Goal: Task Accomplishment & Management: Manage account settings

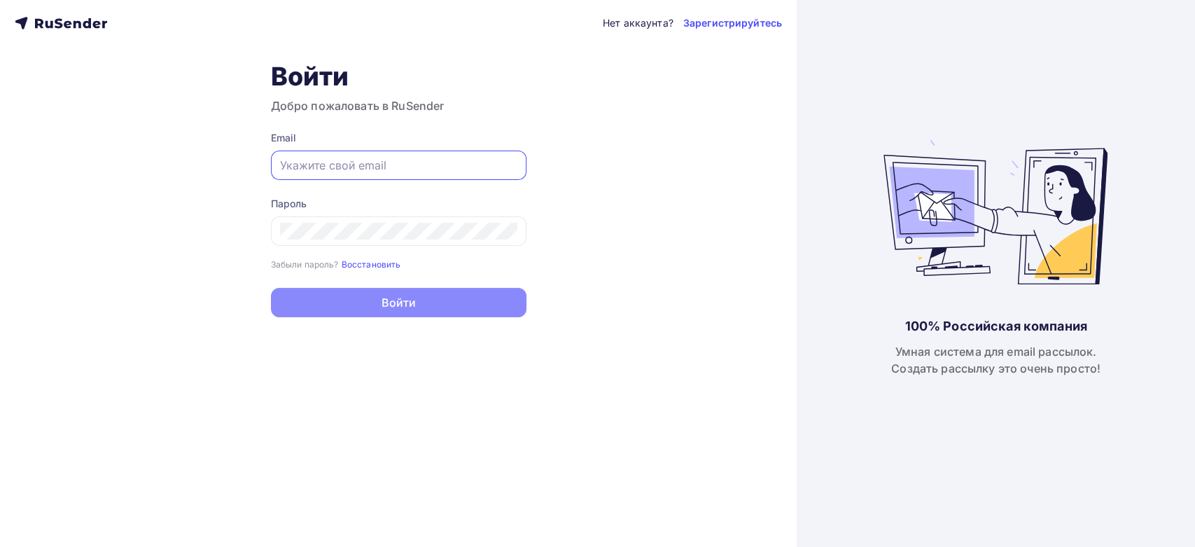
click at [344, 163] on input "text" at bounding box center [398, 165] width 237 height 17
paste input "alexander.ab-express@yandex.ru"
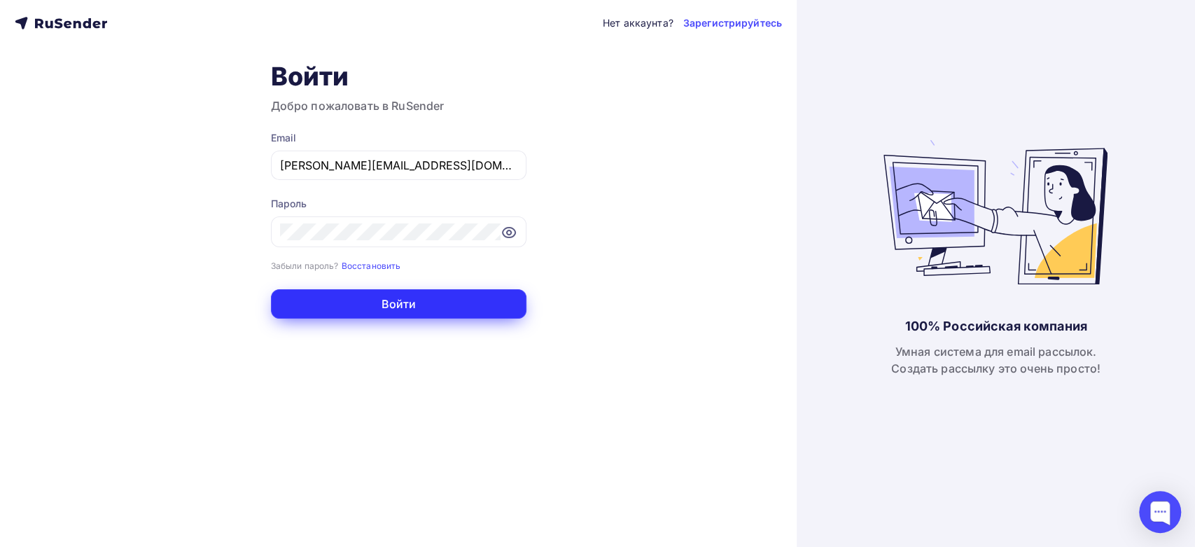
click at [296, 298] on button "Войти" at bounding box center [399, 303] width 256 height 29
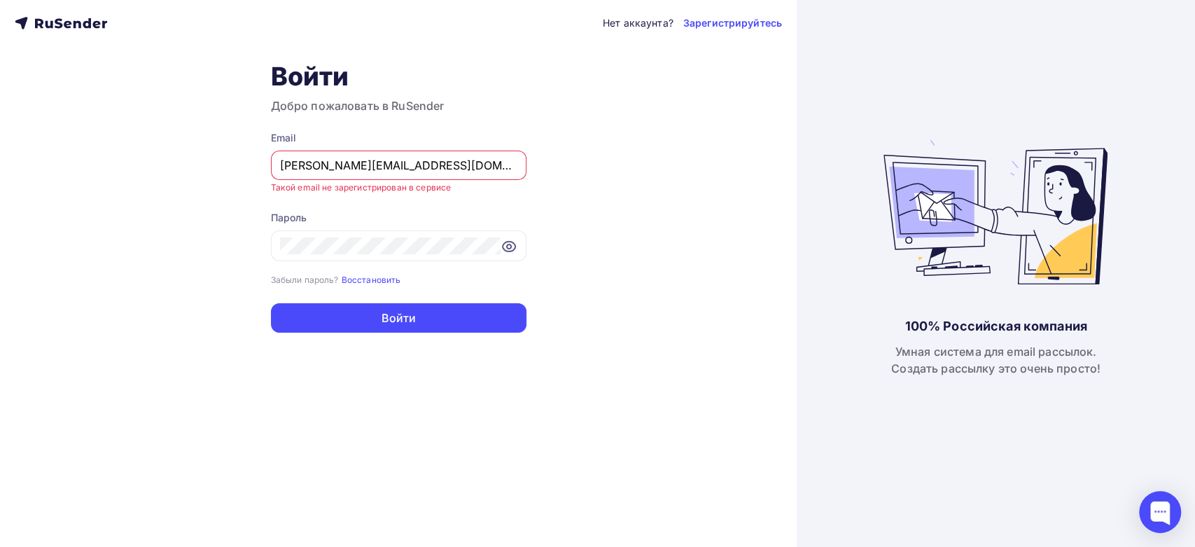
drag, startPoint x: 472, startPoint y: 161, endPoint x: 118, endPoint y: 172, distance: 354.5
click at [116, 178] on div "Нет аккаунта? Зарегистрируйтесь Войти Добро пожаловать в RuSender Email alexand…" at bounding box center [398, 273] width 797 height 547
paste input "dm@ab-express"
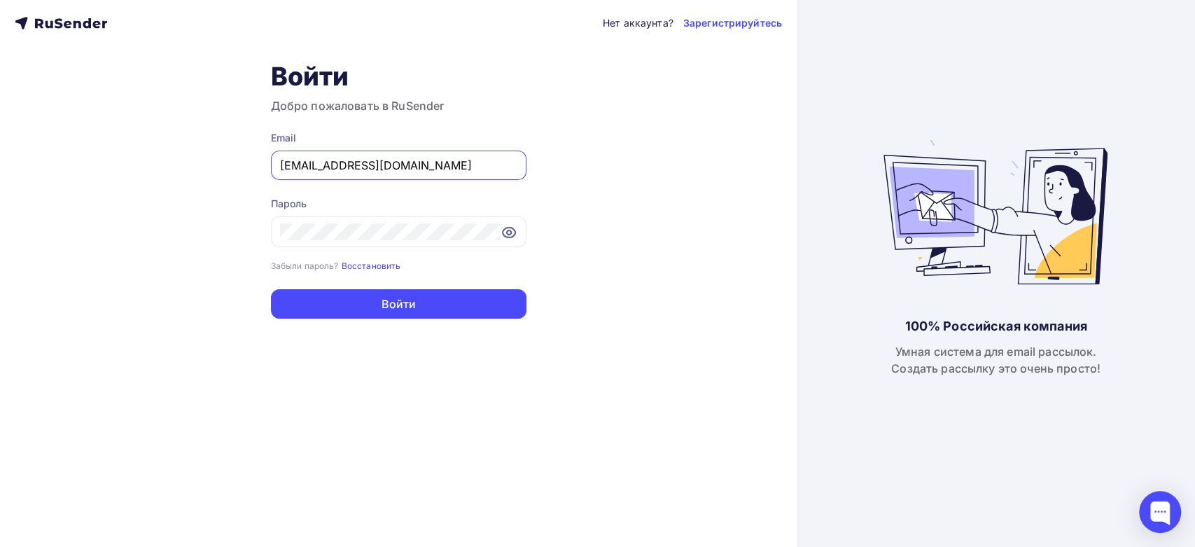
type input "[EMAIL_ADDRESS][DOMAIN_NAME]"
click at [358, 282] on form "Email adm@ab-express.ru Пароль Забыли пароль? Восстановить Забыли пароль? Восст…" at bounding box center [399, 225] width 256 height 188
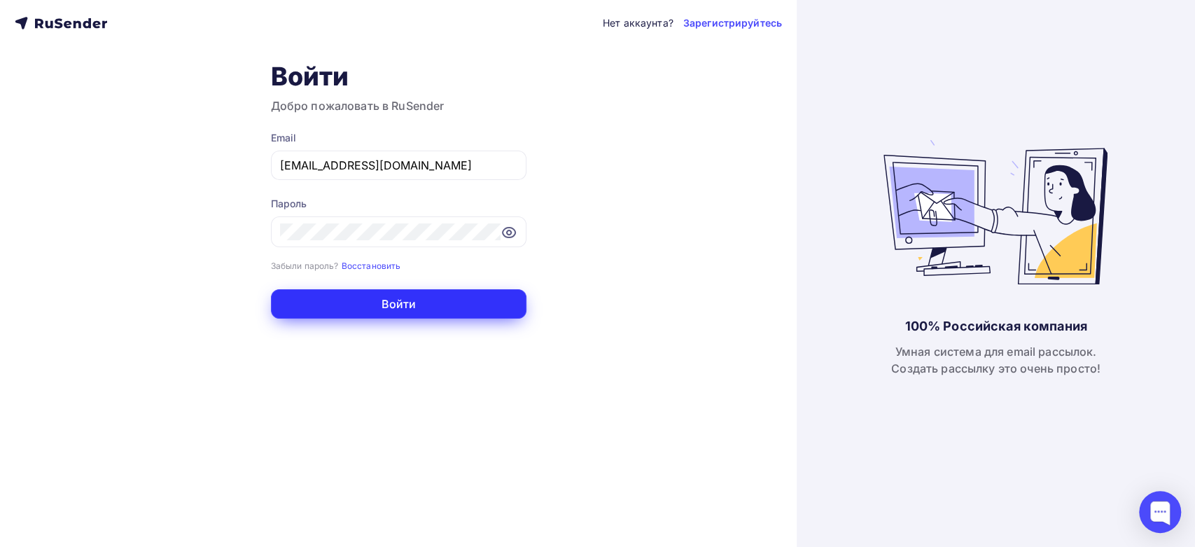
click at [361, 303] on button "Войти" at bounding box center [399, 303] width 256 height 29
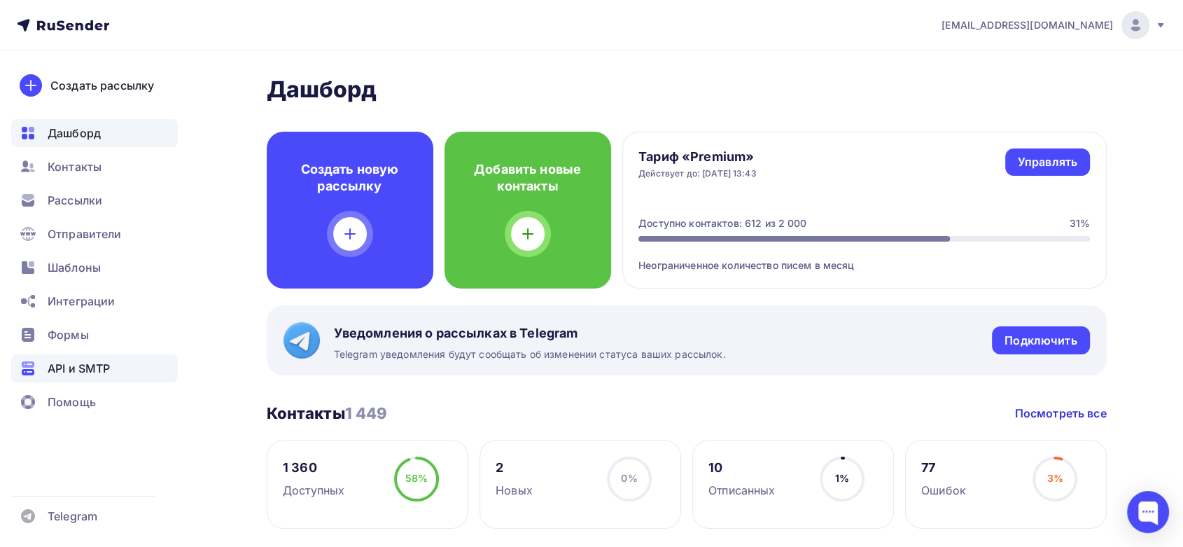
click at [74, 370] on span "API и SMTP" at bounding box center [79, 368] width 62 height 17
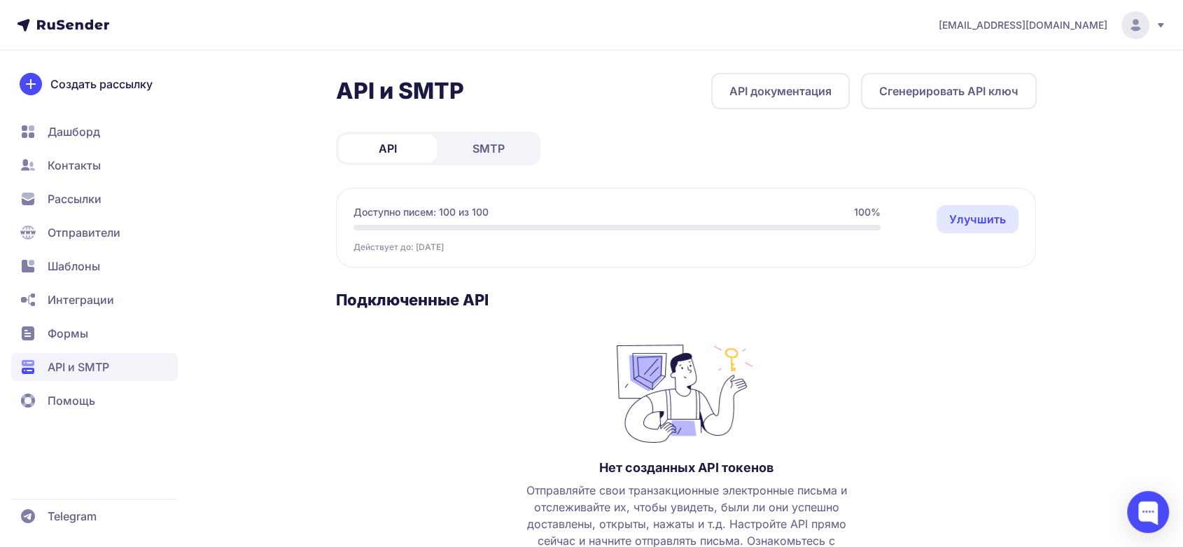
click at [481, 150] on span "SMTP" at bounding box center [489, 148] width 32 height 17
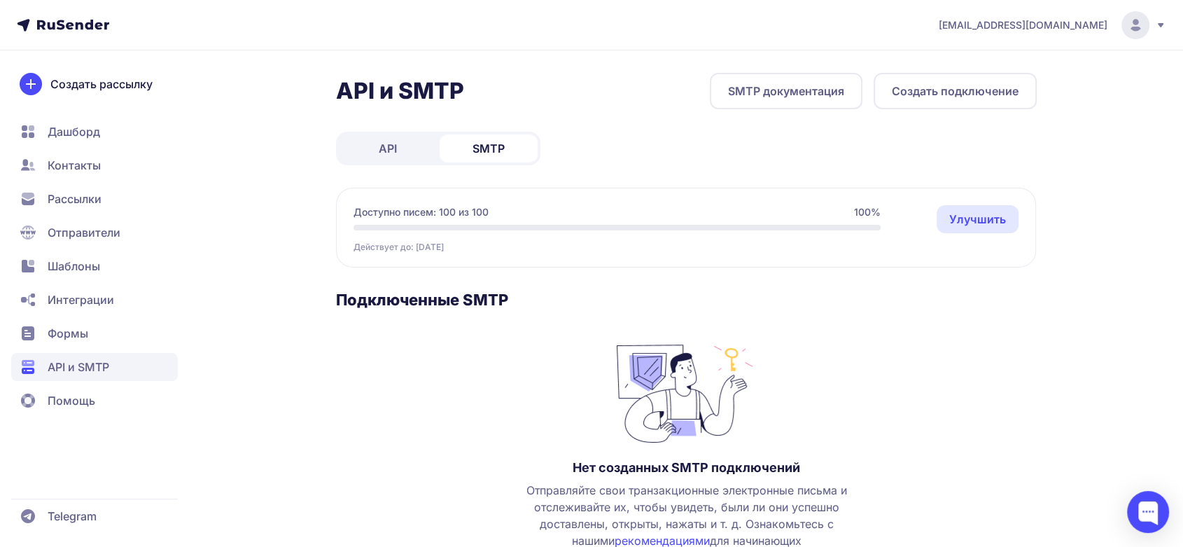
click at [412, 155] on link "API" at bounding box center [388, 148] width 98 height 28
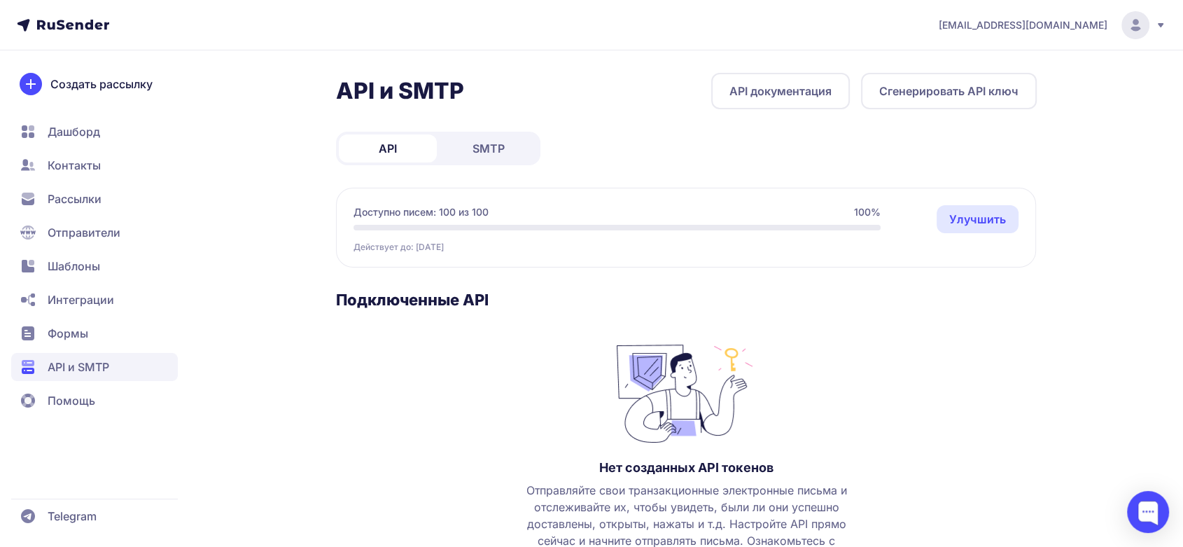
scroll to position [113, 0]
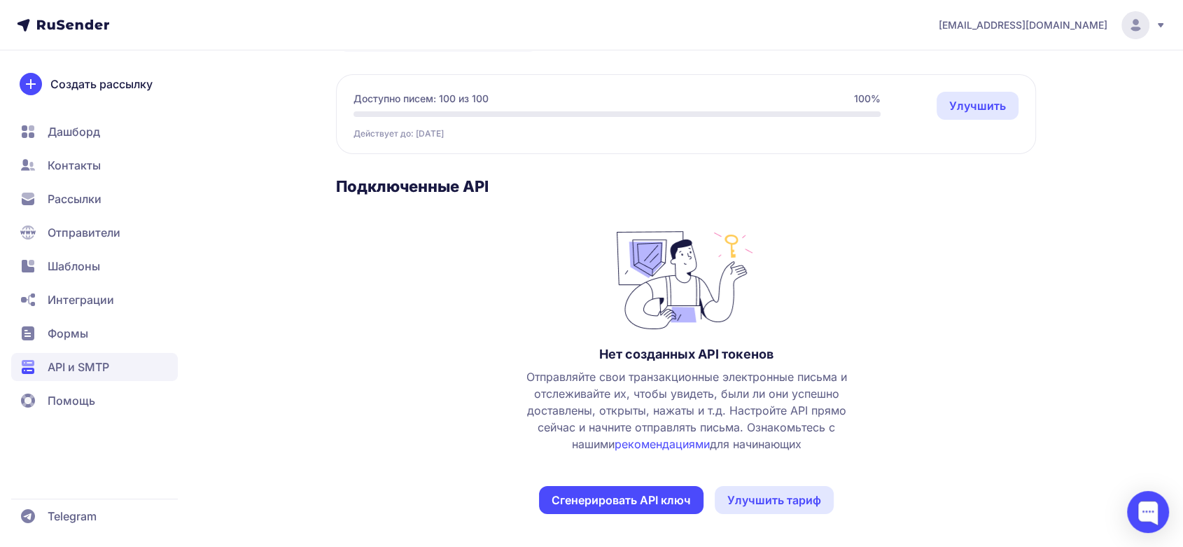
click at [67, 204] on span "Рассылки" at bounding box center [75, 198] width 54 height 17
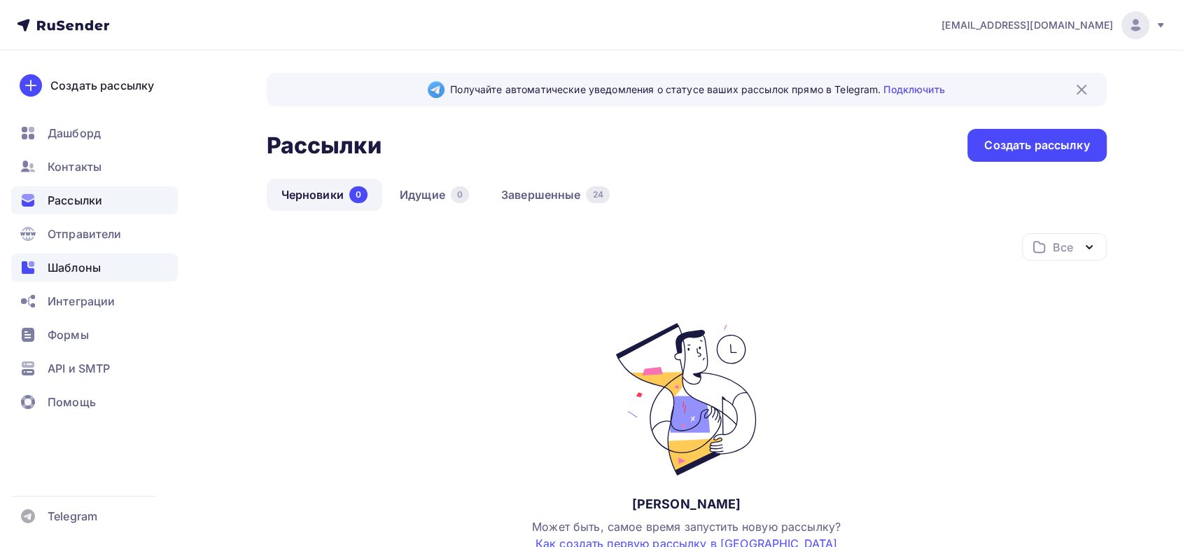
click at [79, 261] on span "Шаблоны" at bounding box center [74, 267] width 53 height 17
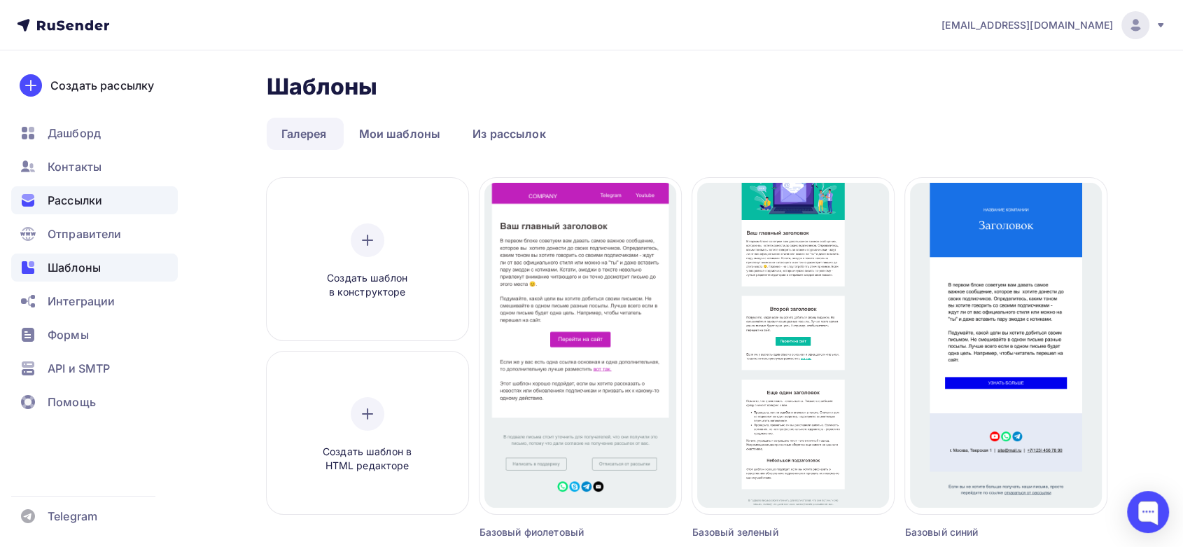
click at [74, 198] on span "Рассылки" at bounding box center [75, 200] width 55 height 17
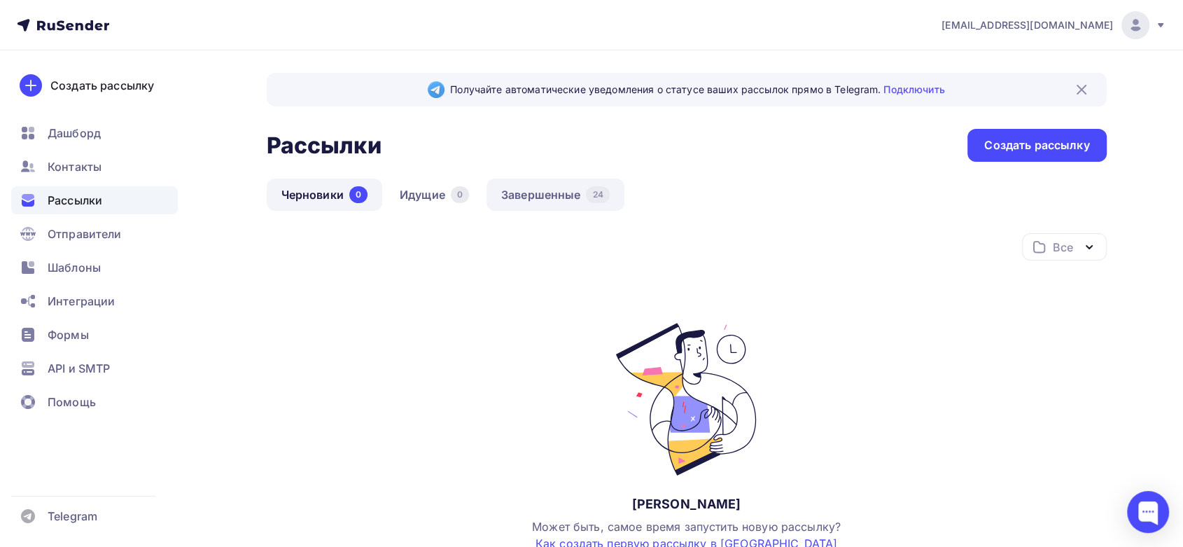
click at [539, 193] on link "Завершенные 24" at bounding box center [556, 195] width 138 height 32
